Goal: Task Accomplishment & Management: Manage account settings

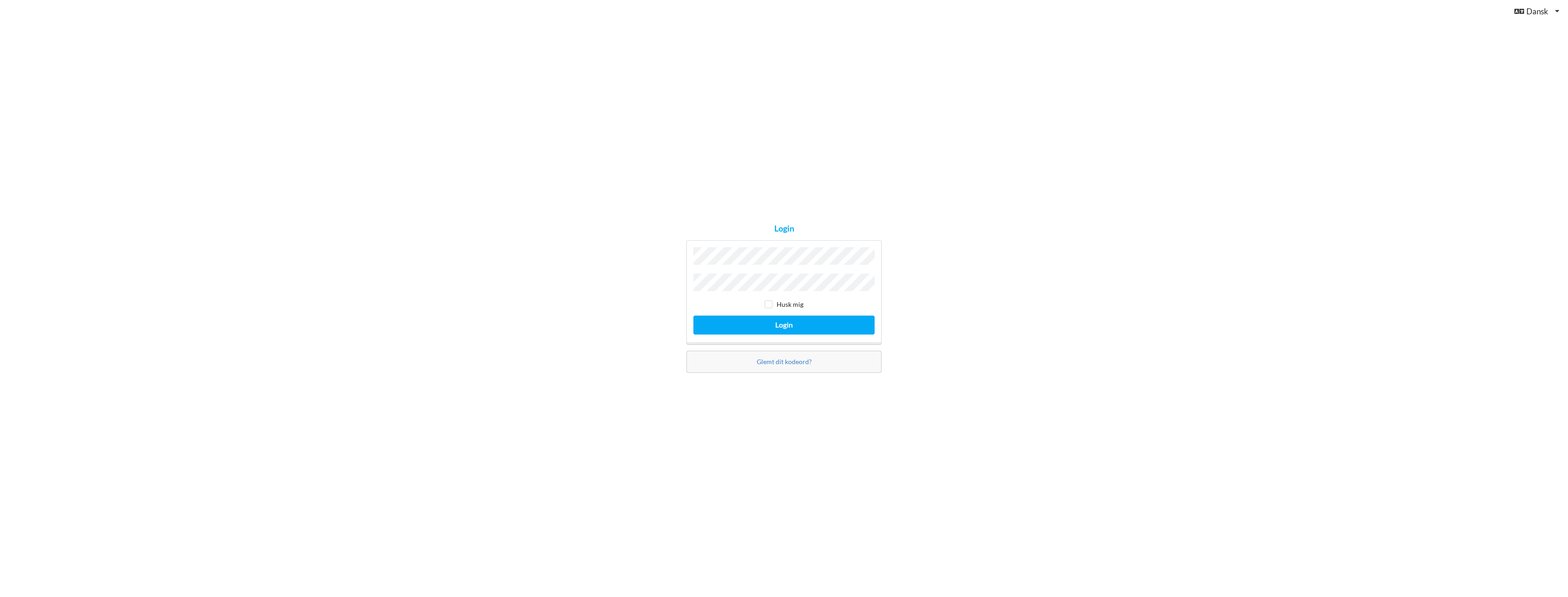
click at [693, 316] on button "Login" at bounding box center [784, 325] width 181 height 19
click at [785, 362] on link "Glemt dit kodeord?" at bounding box center [784, 366] width 55 height 8
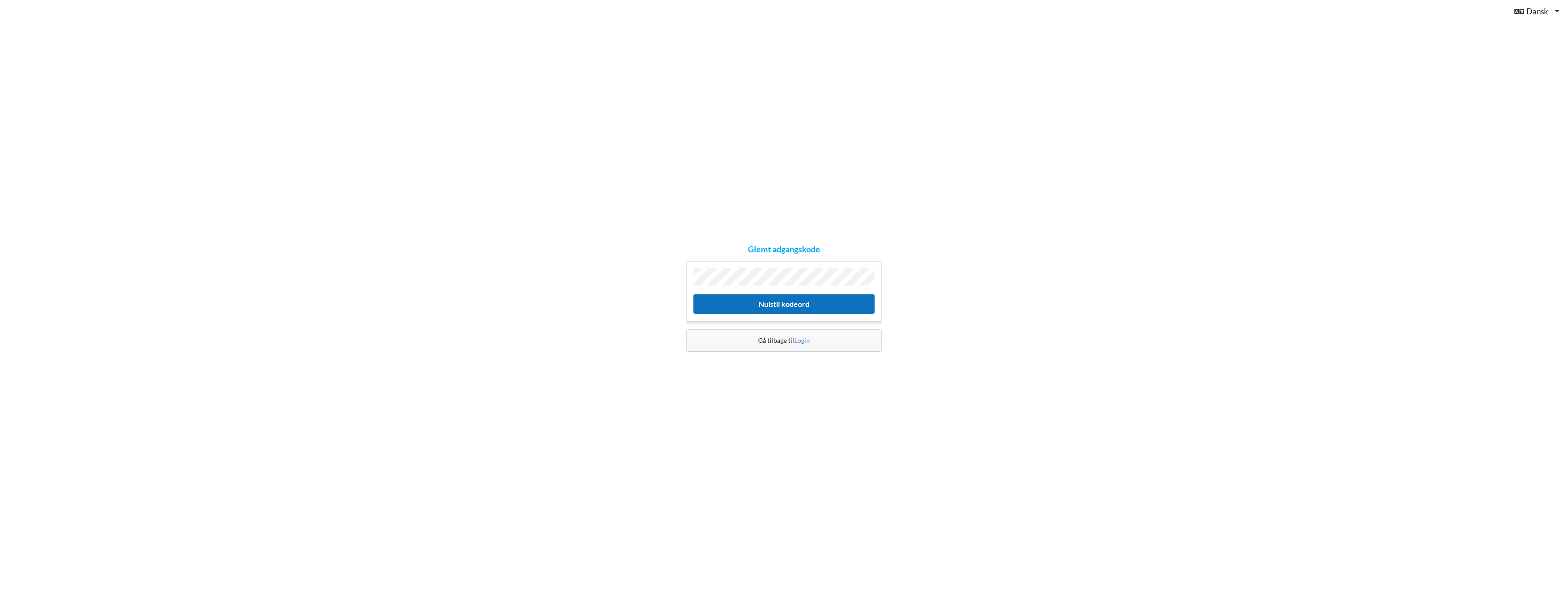
click at [723, 306] on button "Nulstil kodeord" at bounding box center [784, 304] width 181 height 19
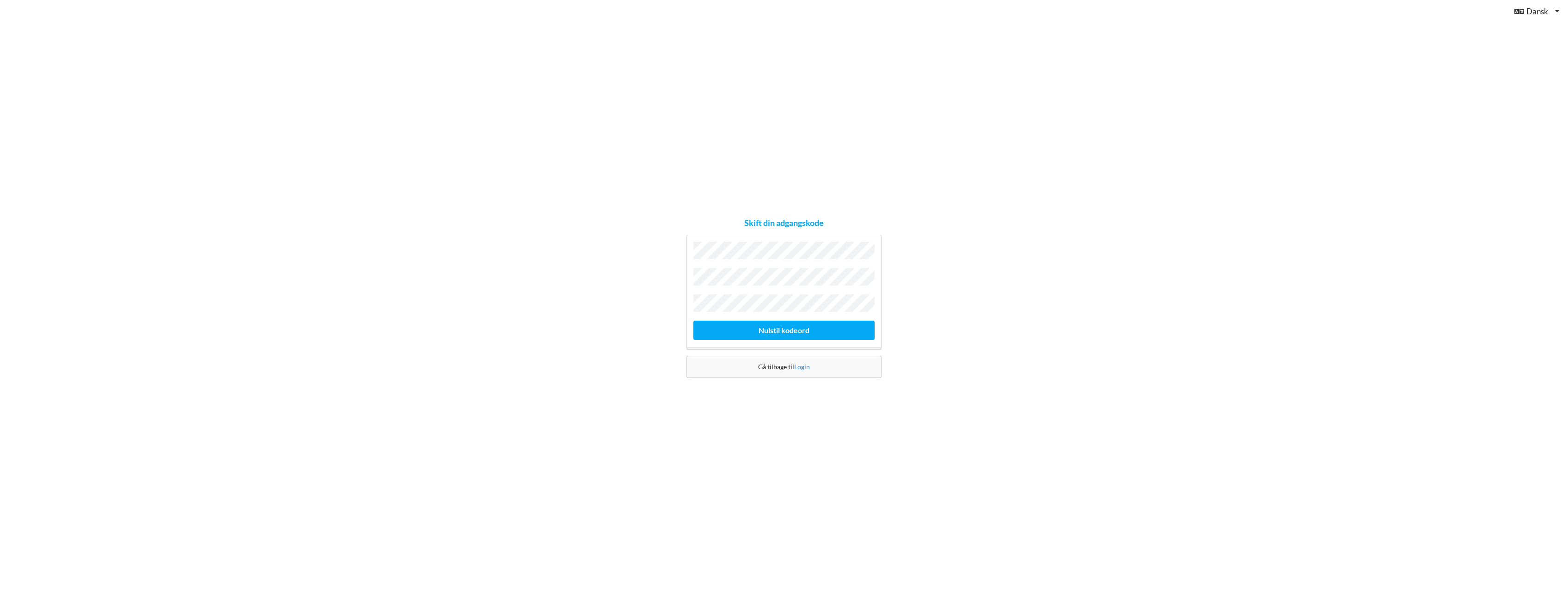
click at [693, 321] on button "Nulstil kodeord" at bounding box center [784, 330] width 181 height 19
click at [693, 316] on button "Login" at bounding box center [784, 325] width 181 height 19
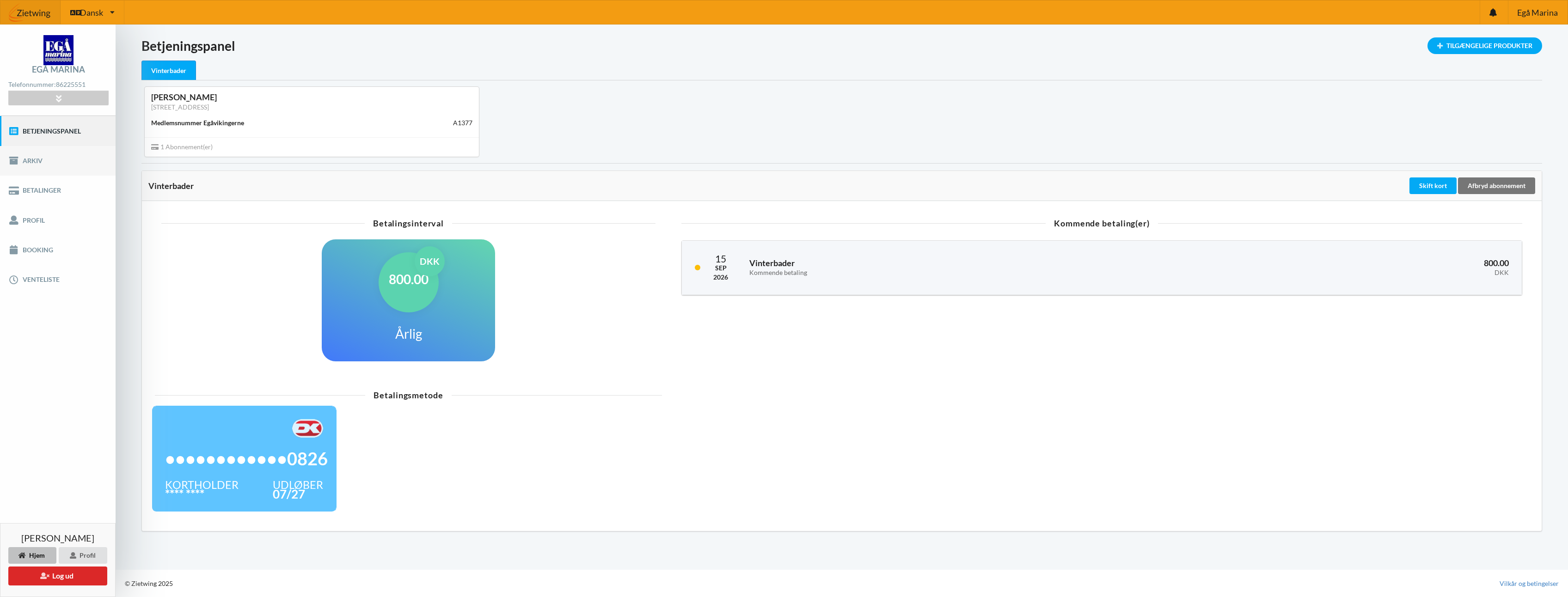
click at [37, 161] on link "Arkiv" at bounding box center [58, 161] width 116 height 30
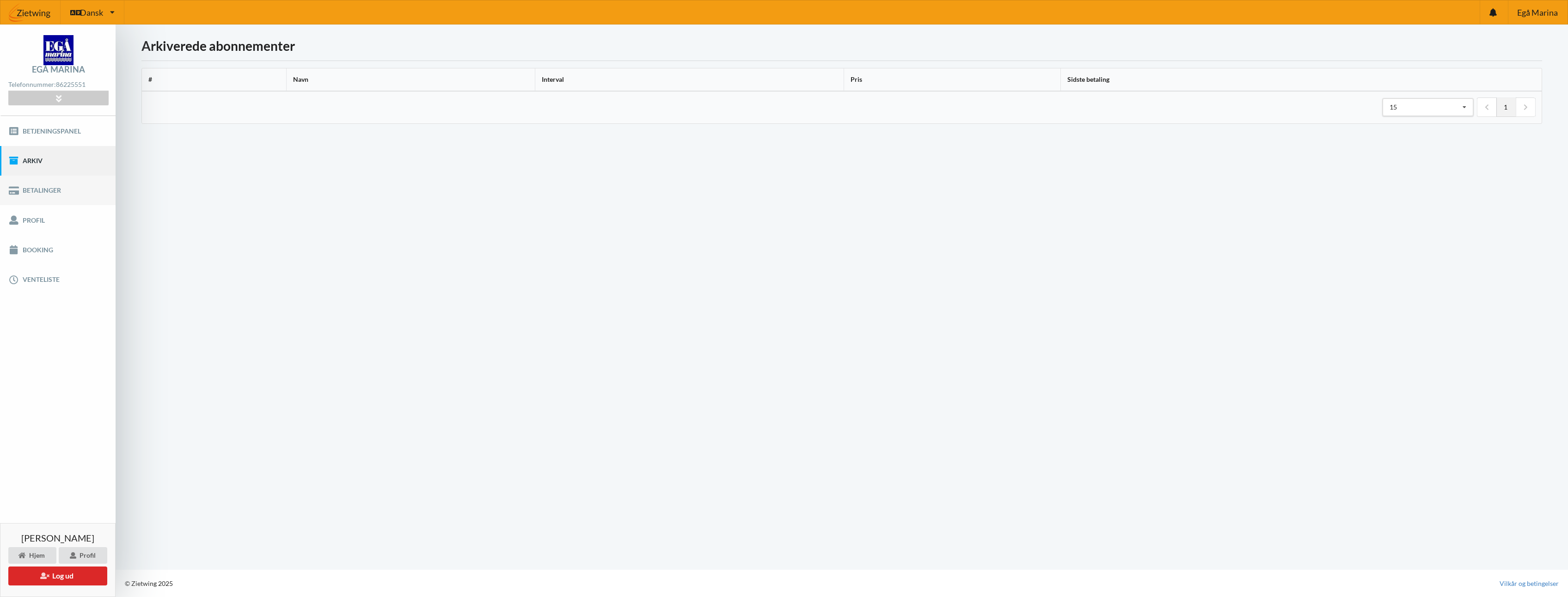
click at [40, 187] on link "Betalinger" at bounding box center [58, 190] width 116 height 30
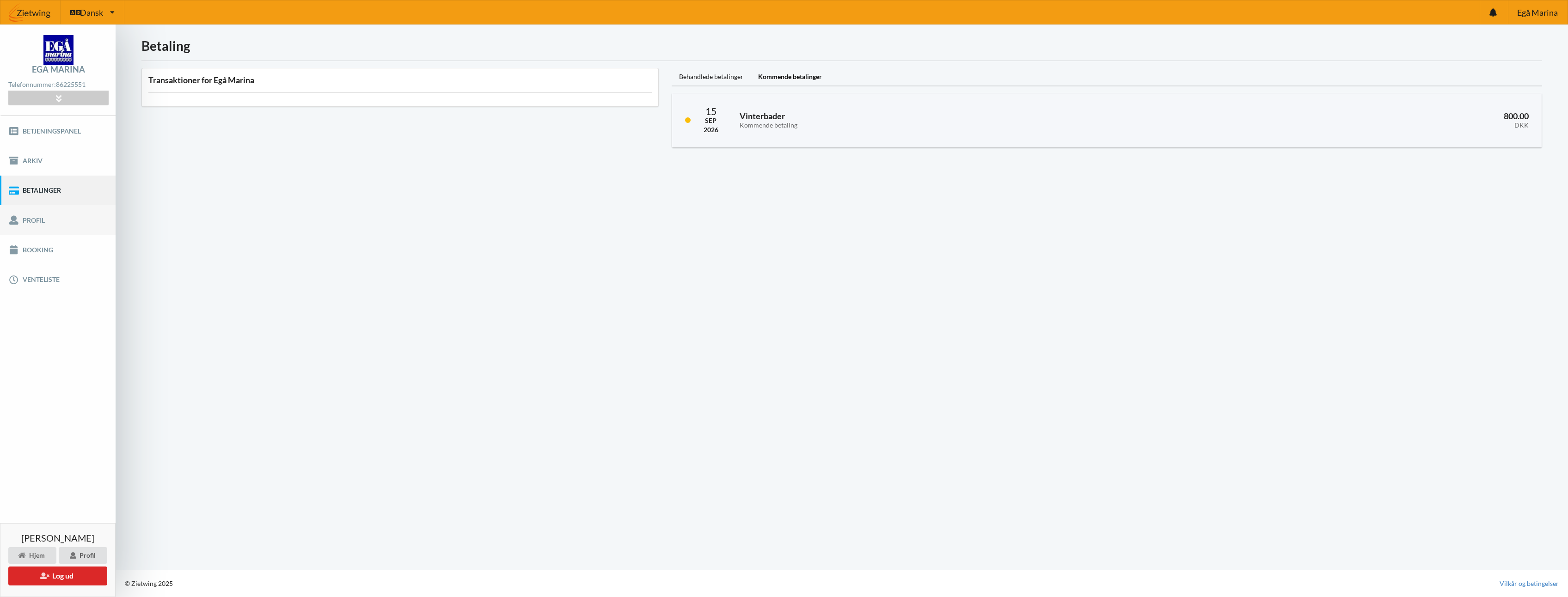
click at [41, 216] on link "Profil" at bounding box center [58, 220] width 116 height 30
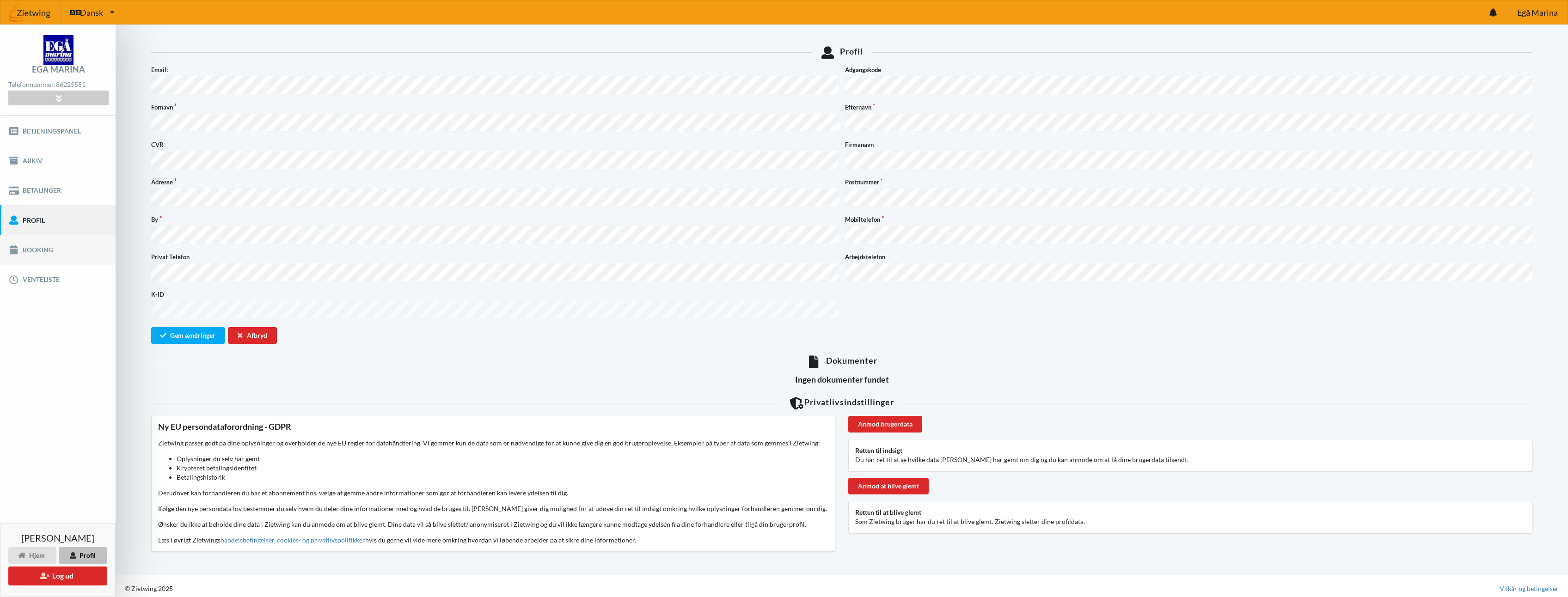
click at [35, 254] on link "Booking" at bounding box center [58, 250] width 116 height 30
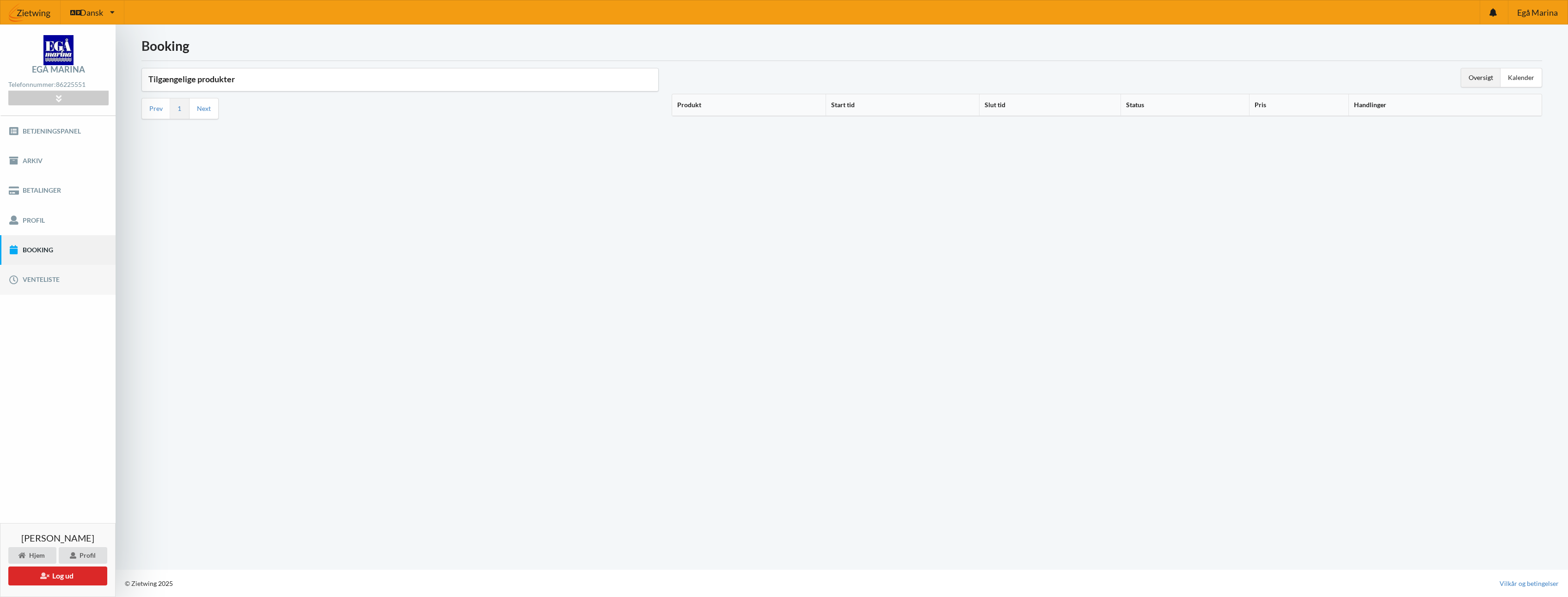
click at [45, 281] on link "Venteliste" at bounding box center [58, 279] width 116 height 30
